Goal: Check status: Check status

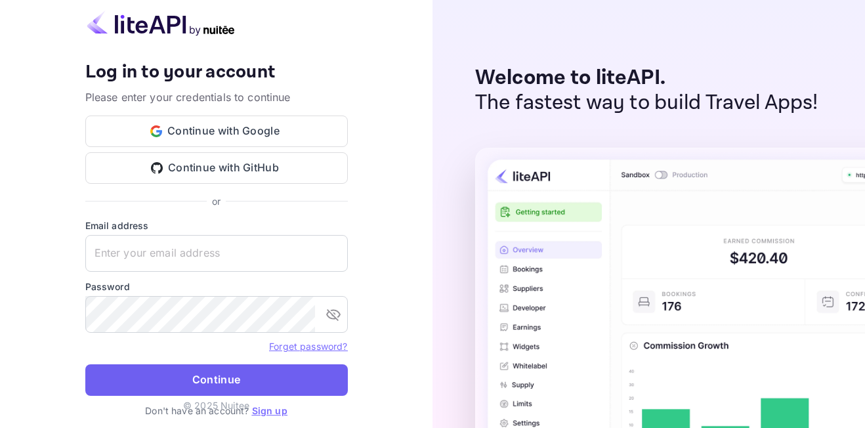
type input "[EMAIL_ADDRESS][DOMAIN_NAME]"
click at [259, 374] on button "Continue" at bounding box center [216, 380] width 263 height 32
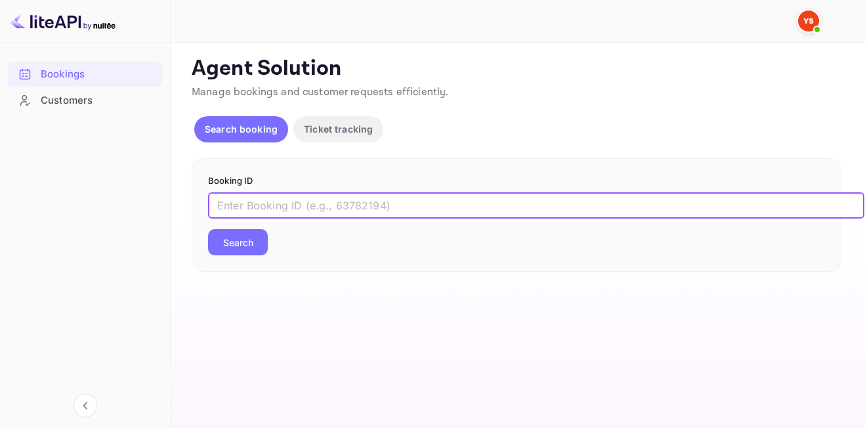
click at [289, 197] on input "text" at bounding box center [536, 205] width 656 height 26
paste input "8563824"
type input "8563824"
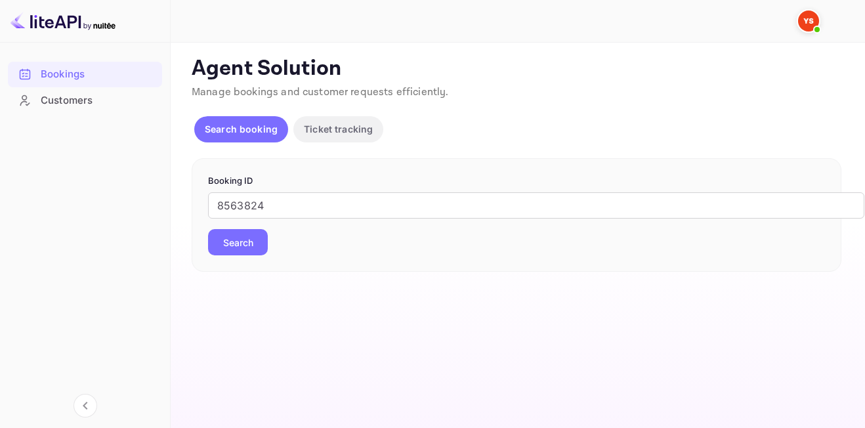
click at [255, 234] on button "Search" at bounding box center [238, 242] width 60 height 26
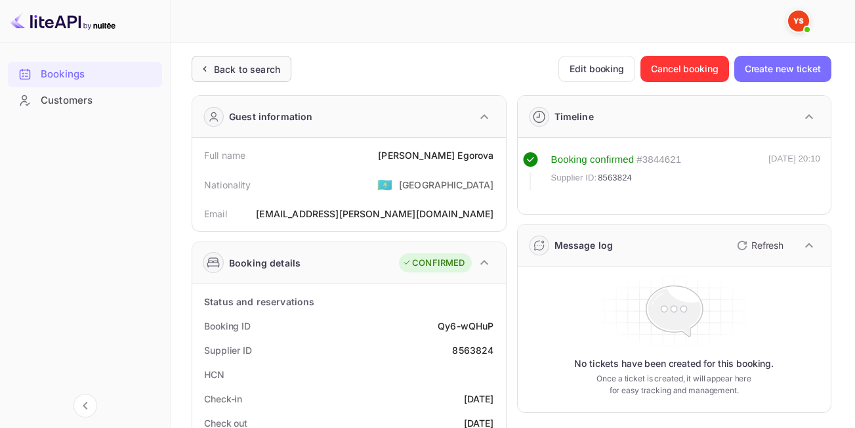
click at [255, 64] on div "Back to search" at bounding box center [247, 69] width 66 height 14
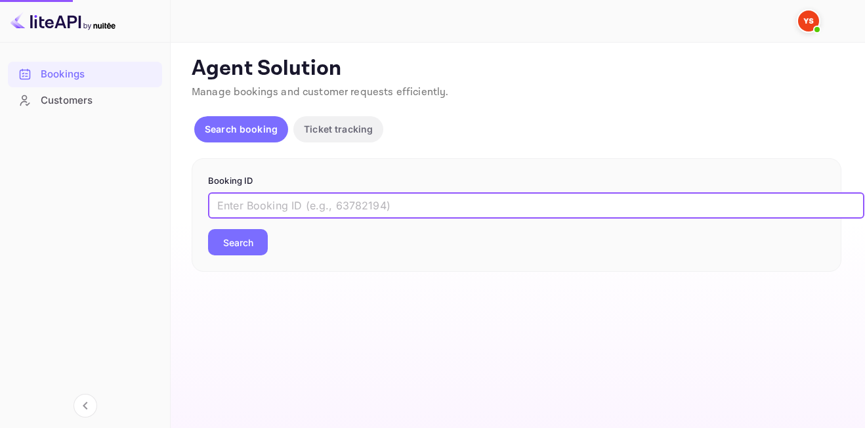
click at [299, 196] on input "text" at bounding box center [536, 205] width 656 height 26
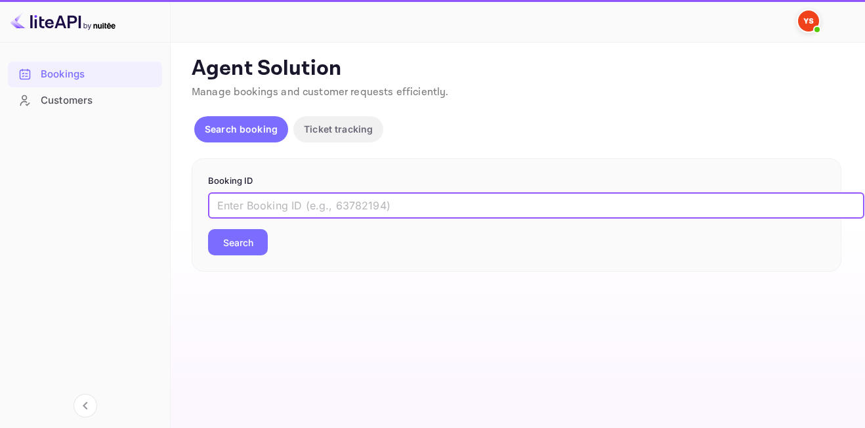
paste input "9318644"
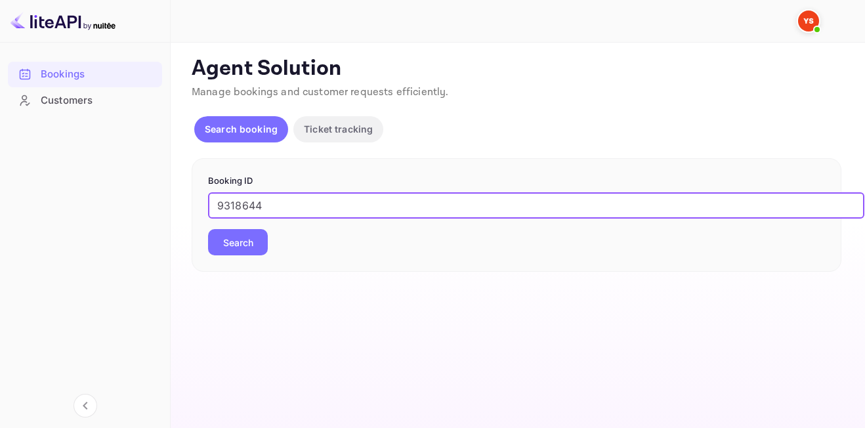
type input "9318644"
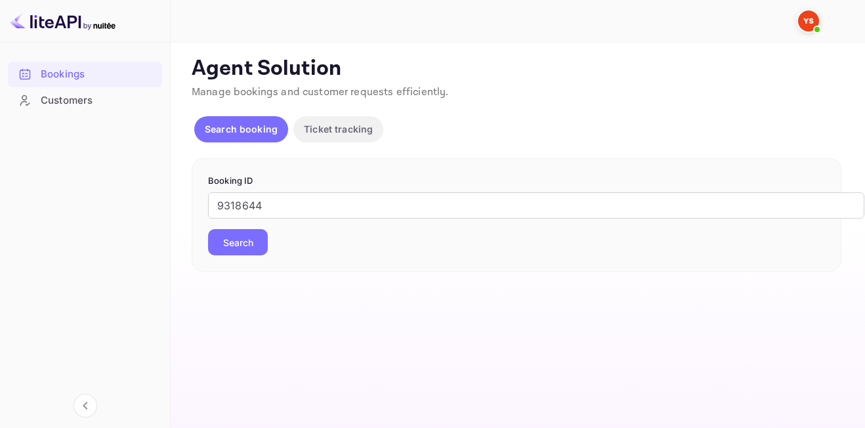
click at [232, 249] on button "Search" at bounding box center [238, 242] width 60 height 26
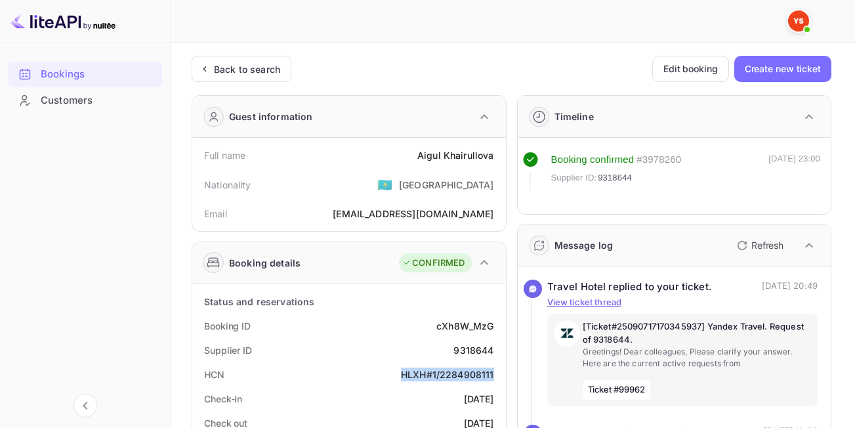
drag, startPoint x: 400, startPoint y: 375, endPoint x: 497, endPoint y: 373, distance: 97.1
click at [497, 373] on div "HCN HLXH#1/2284908111" at bounding box center [349, 374] width 303 height 24
copy div "HLXH#1/2284908111"
click at [227, 62] on div "Back to search" at bounding box center [247, 69] width 66 height 14
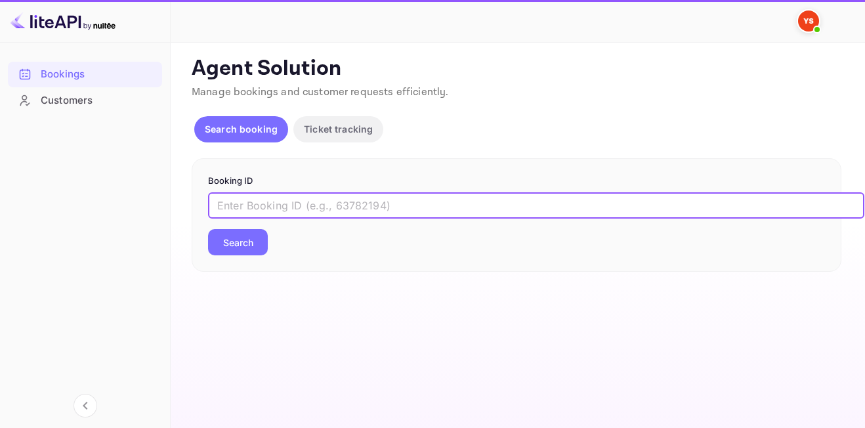
click at [267, 200] on input "text" at bounding box center [536, 205] width 656 height 26
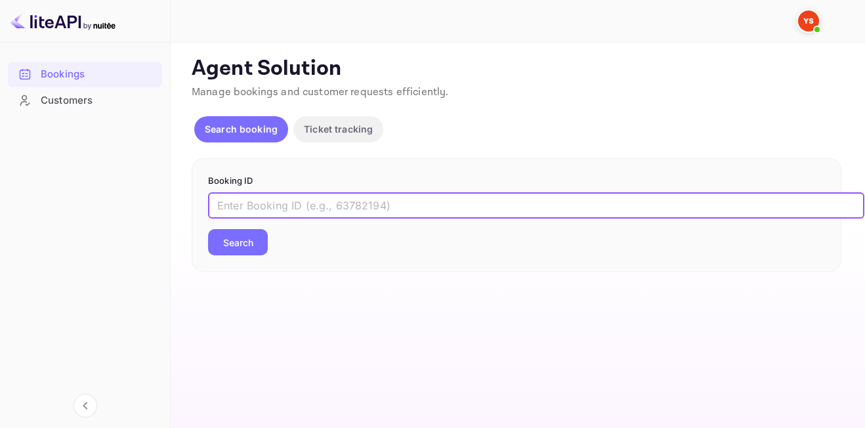
paste input "9486994"
type input "9486994"
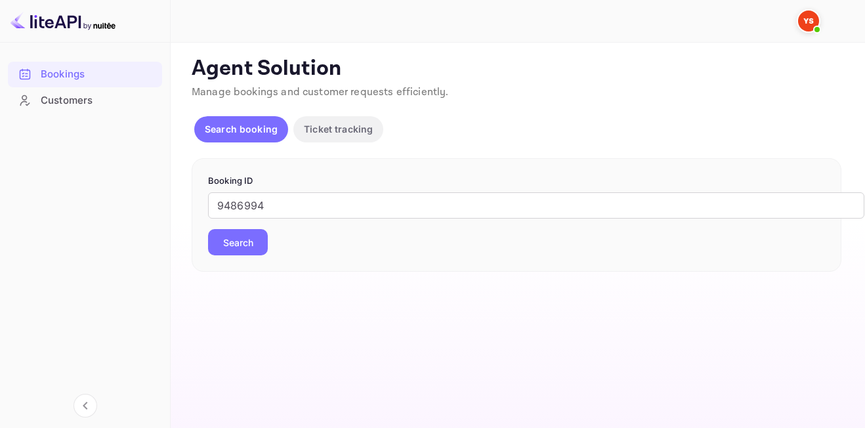
click at [255, 247] on button "Search" at bounding box center [238, 242] width 60 height 26
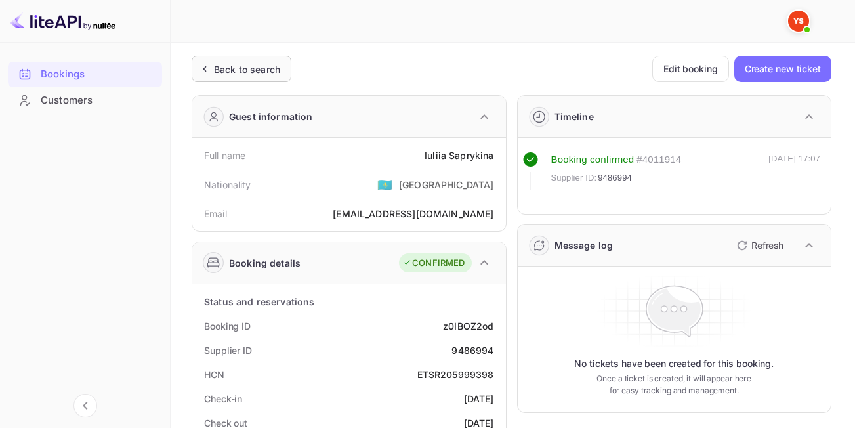
click at [232, 65] on div "Back to search" at bounding box center [247, 69] width 66 height 14
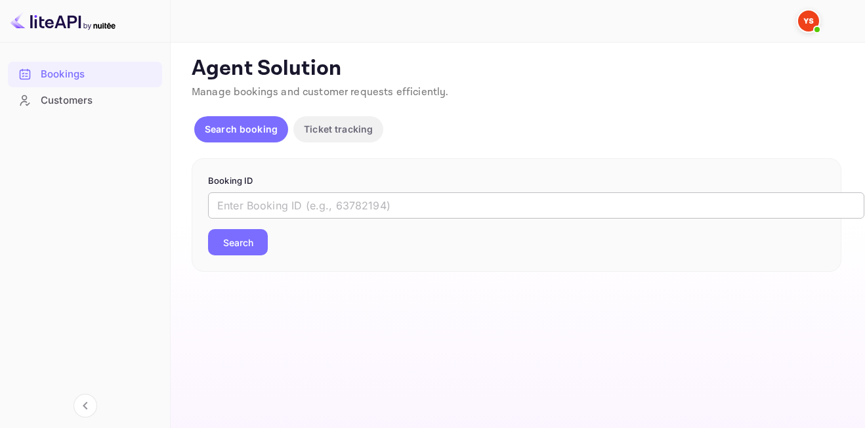
click at [327, 201] on input "text" at bounding box center [536, 205] width 656 height 26
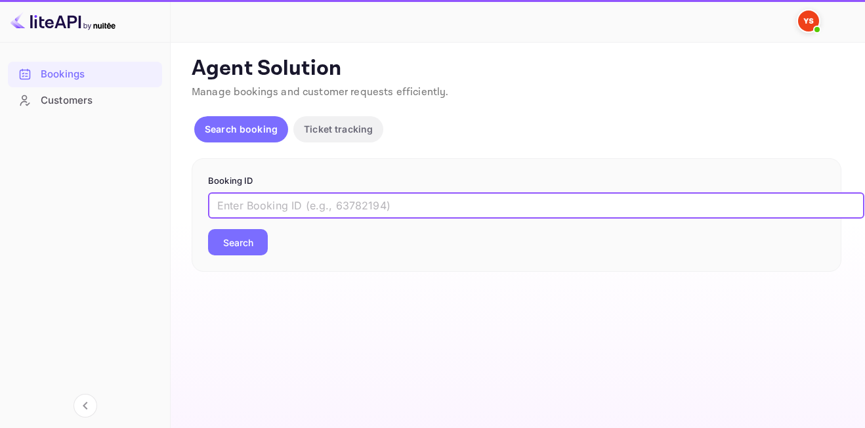
paste input "9597655"
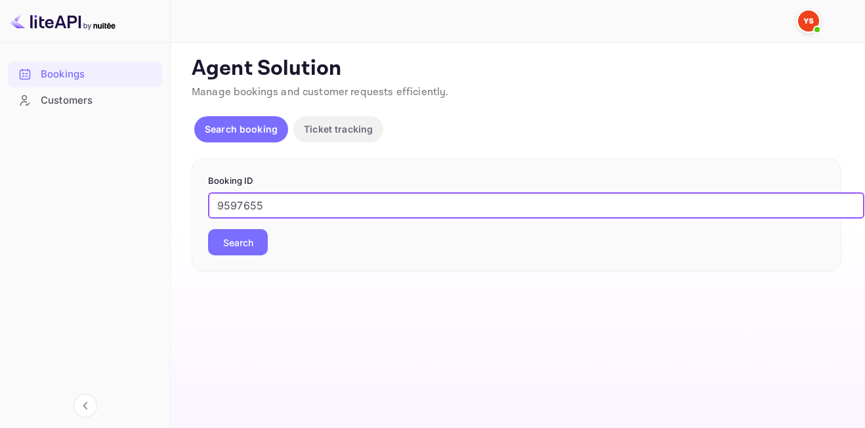
type input "9597655"
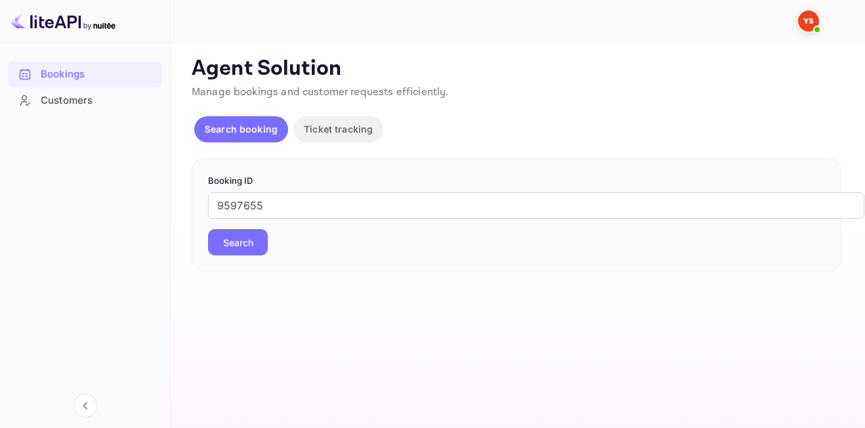
click at [257, 251] on button "Search" at bounding box center [238, 242] width 60 height 26
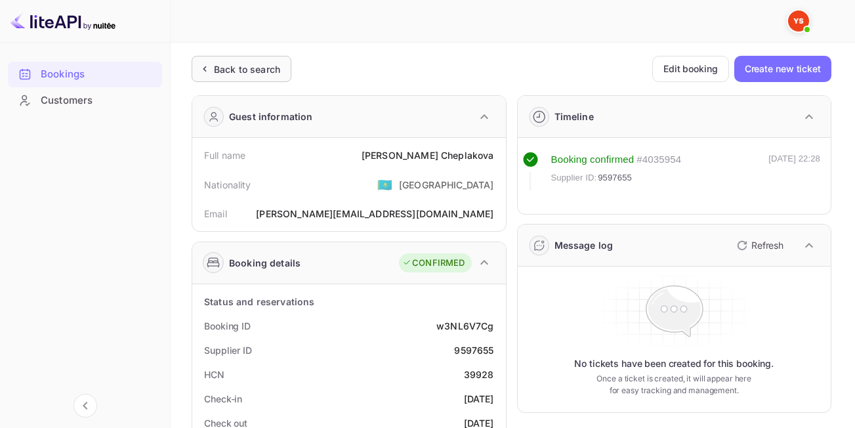
click at [255, 66] on div "Back to search" at bounding box center [247, 69] width 66 height 14
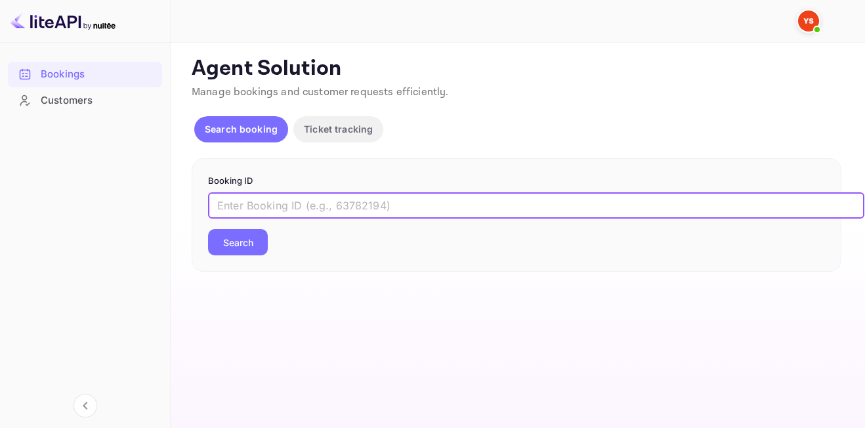
click at [347, 211] on input "text" at bounding box center [536, 205] width 656 height 26
paste input "7941894"
type input "7941894"
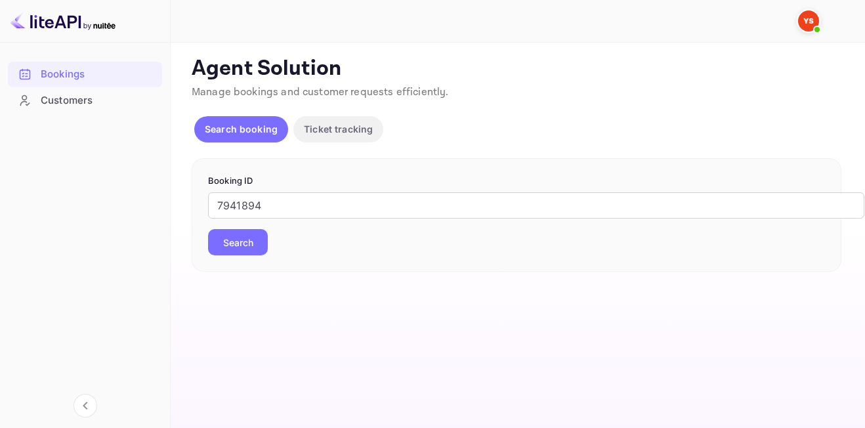
click at [244, 236] on button "Search" at bounding box center [238, 242] width 60 height 26
